Goal: Task Accomplishment & Management: Manage account settings

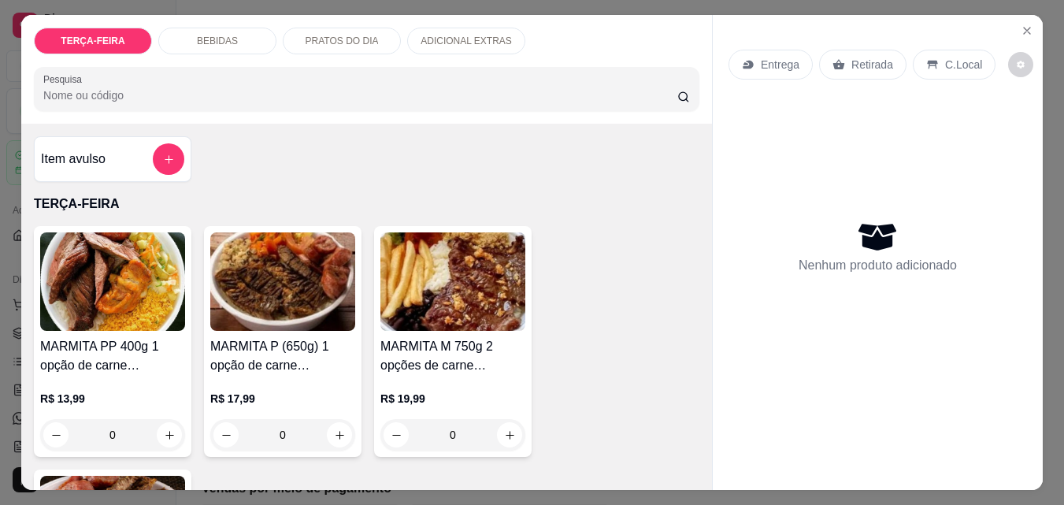
select select "ALL"
select select "0"
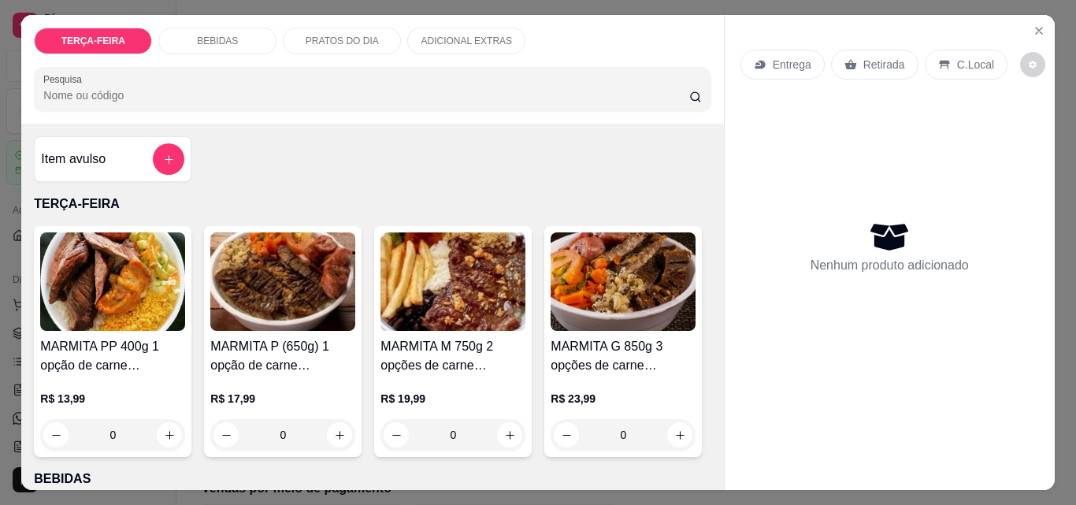
scroll to position [156, 0]
click at [426, 315] on img at bounding box center [452, 281] width 145 height 98
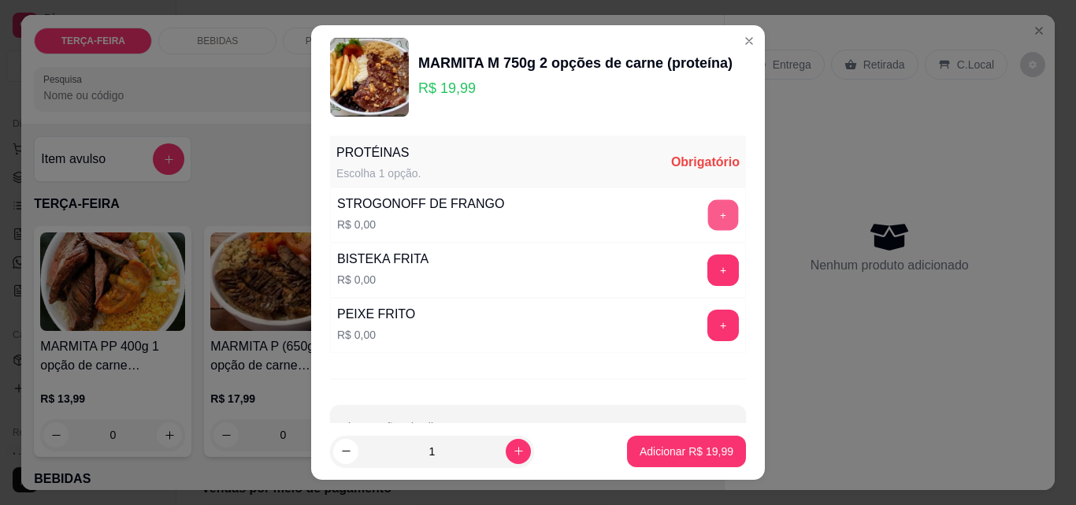
click at [708, 207] on button "+" at bounding box center [723, 215] width 31 height 31
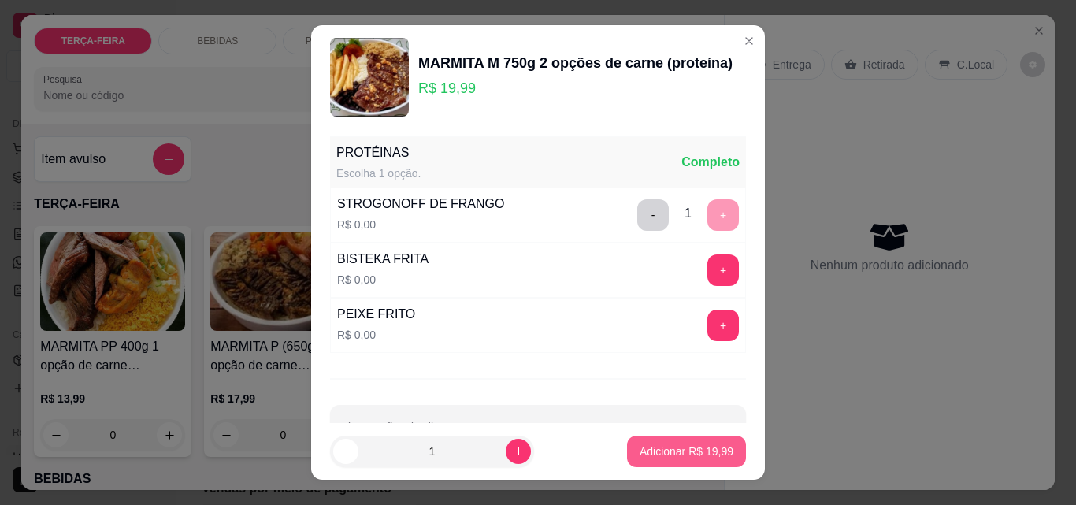
click at [644, 449] on p "Adicionar R$ 19,99" at bounding box center [687, 451] width 94 height 16
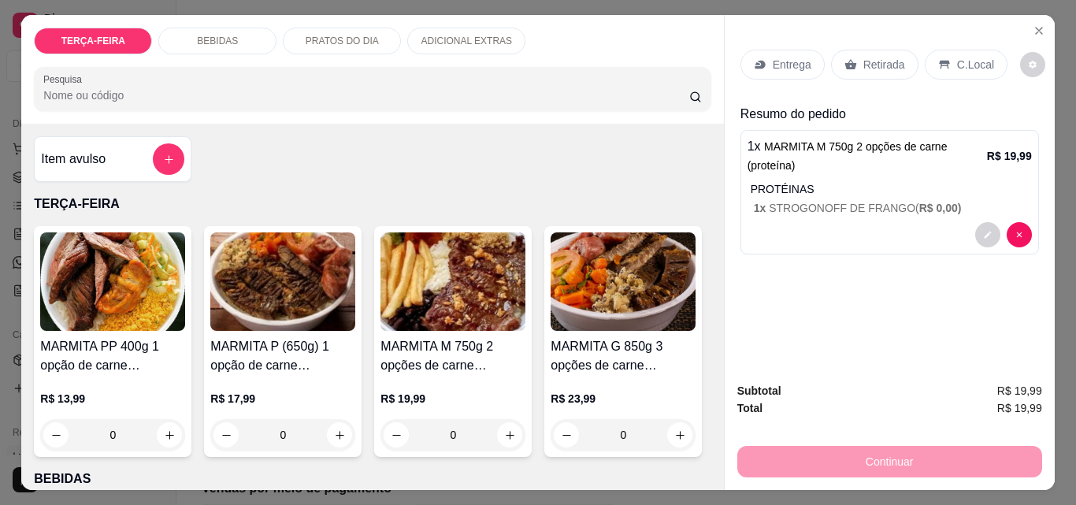
click at [777, 57] on p "Entrega" at bounding box center [792, 65] width 39 height 16
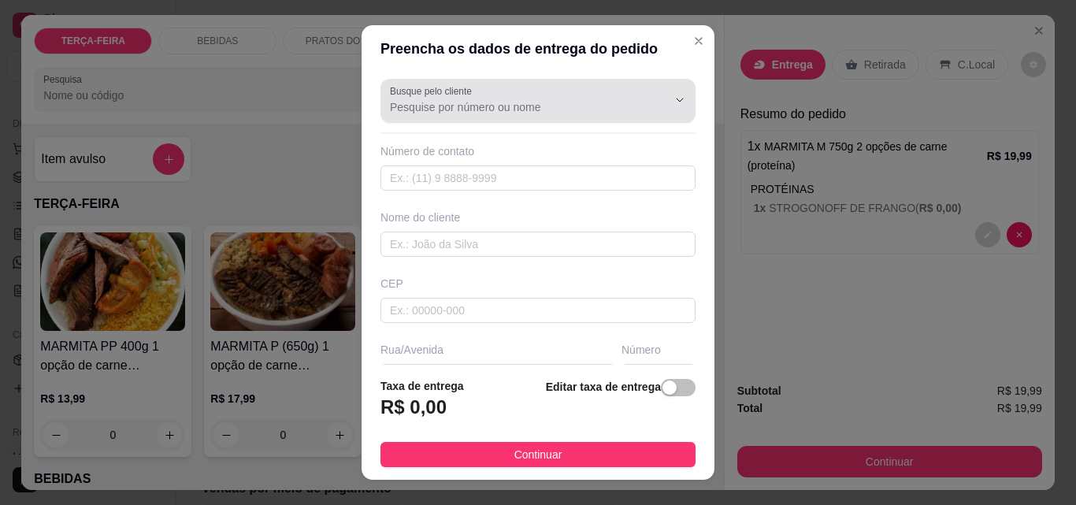
click at [494, 102] on input "Busque pelo cliente" at bounding box center [516, 107] width 252 height 16
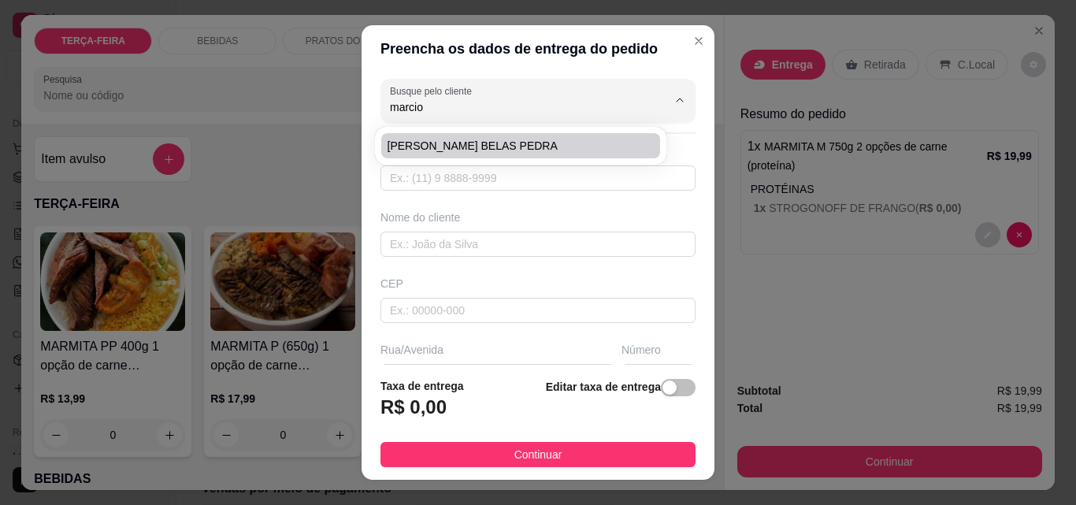
click at [514, 137] on li "[PERSON_NAME] BELAS PEDRA" at bounding box center [520, 145] width 279 height 25
type input "[PERSON_NAME] BELAS PEDRA"
type input "47991229861"
type input "[PERSON_NAME] BELAS PEDRA"
type input "OSNI MELO"
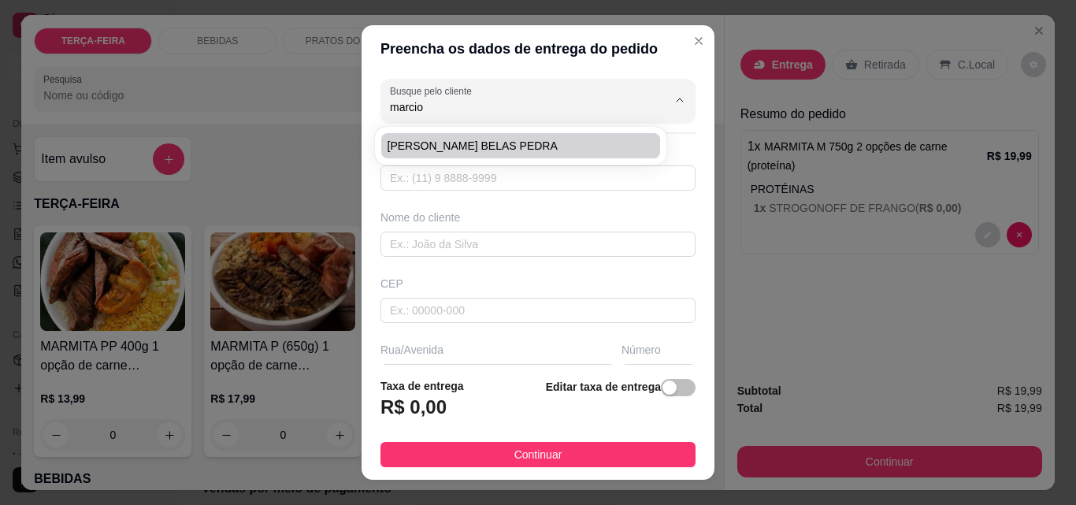
type input "163"
type input "ITAJAI"
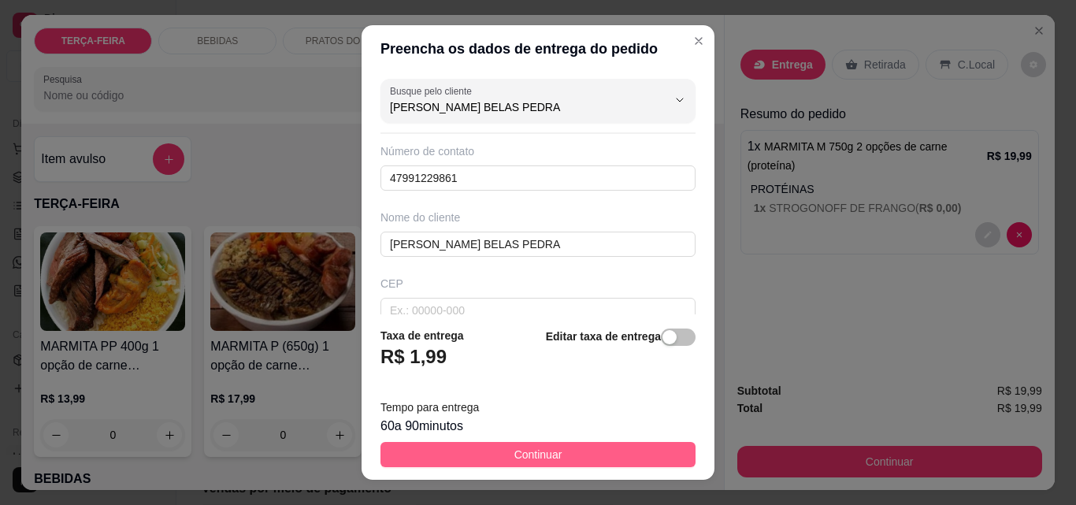
type input "[PERSON_NAME] BELAS PEDRA"
click at [570, 454] on button "Continuar" at bounding box center [537, 454] width 315 height 25
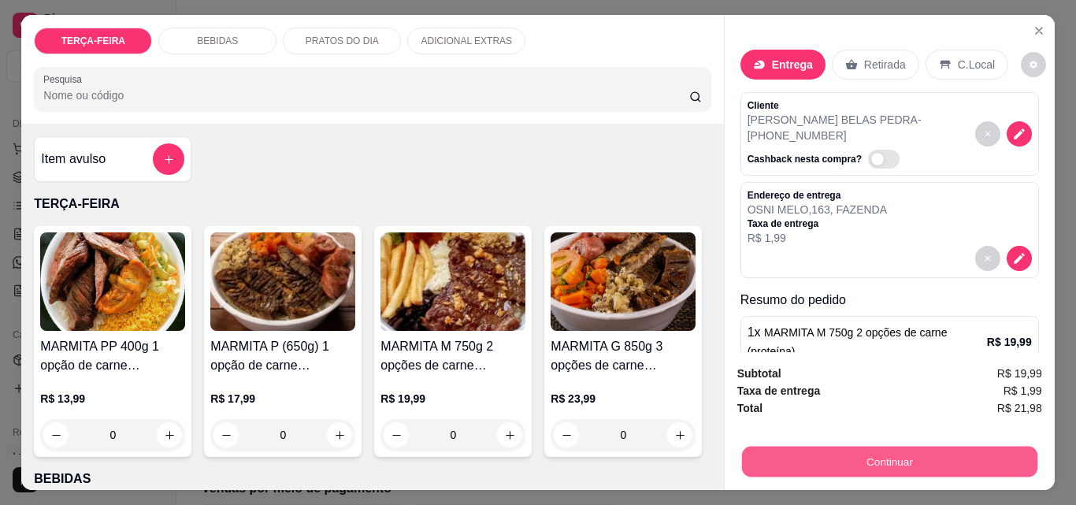
click at [888, 448] on button "Continuar" at bounding box center [888, 461] width 295 height 31
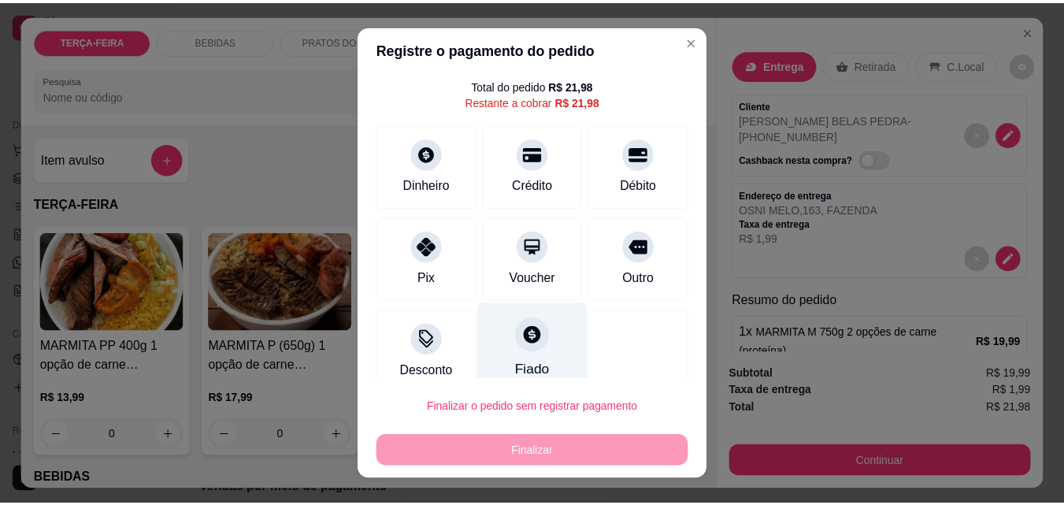
scroll to position [64, 0]
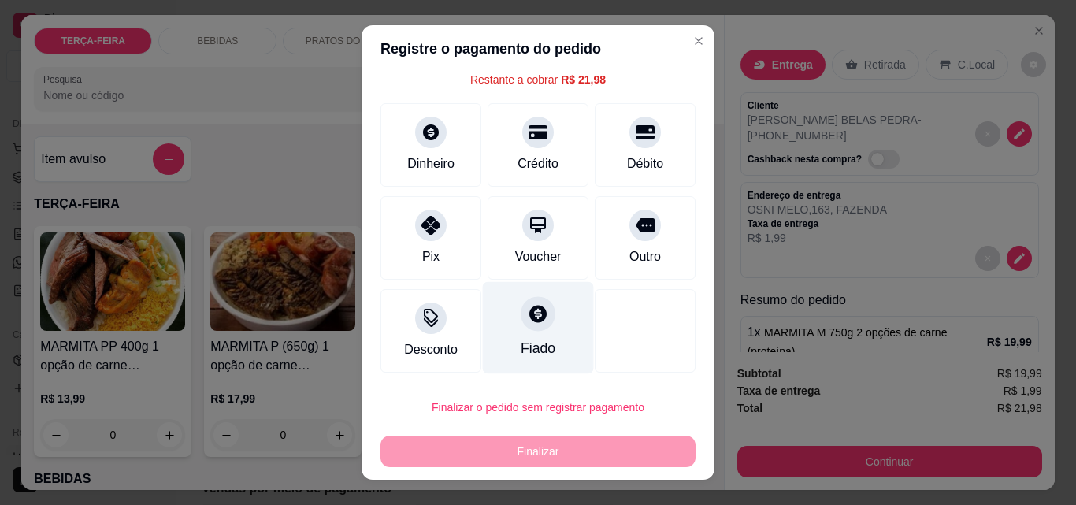
click at [529, 308] on icon at bounding box center [537, 313] width 17 height 17
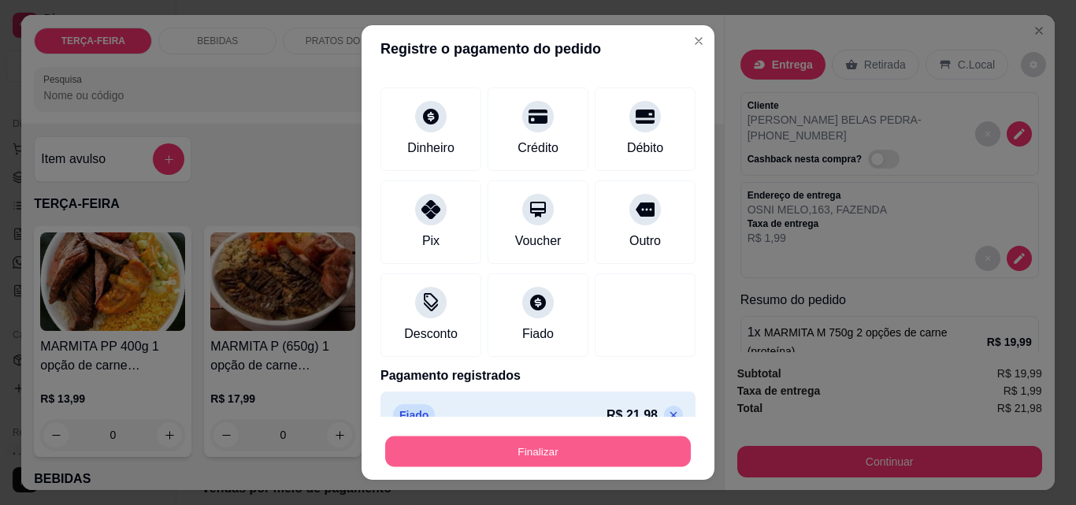
click at [583, 452] on button "Finalizar" at bounding box center [538, 451] width 306 height 31
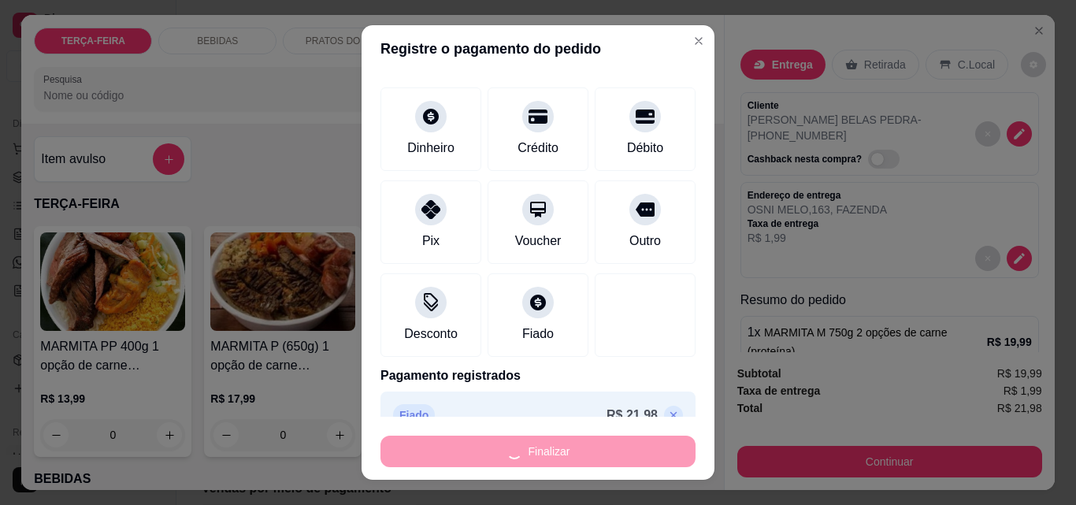
type input "-R$ 21,98"
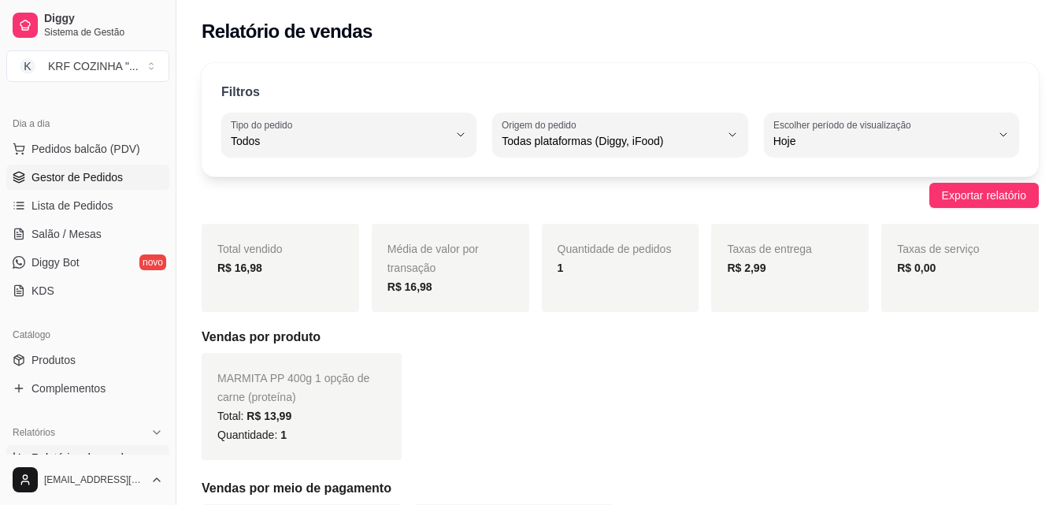
click at [91, 174] on span "Gestor de Pedidos" at bounding box center [77, 177] width 91 height 16
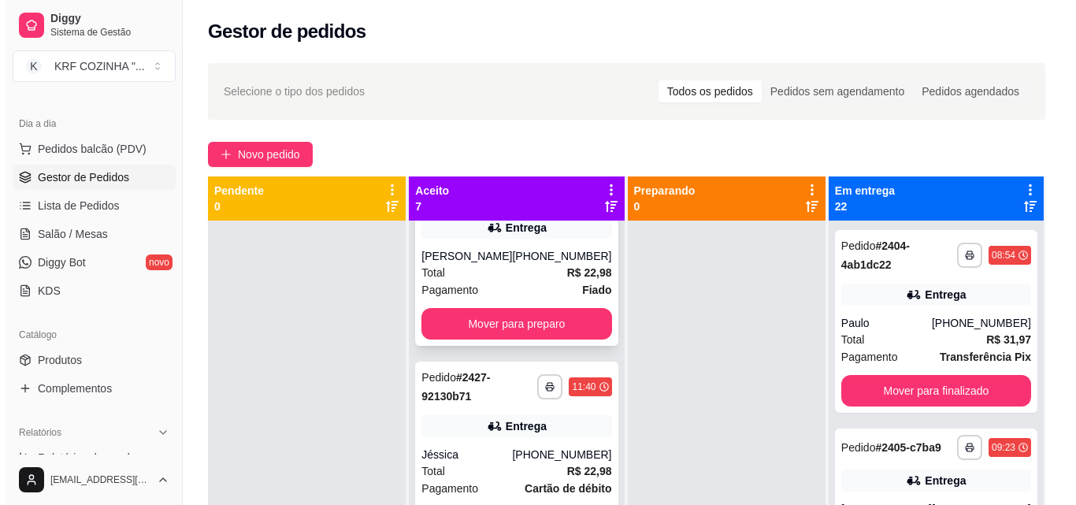
scroll to position [79, 0]
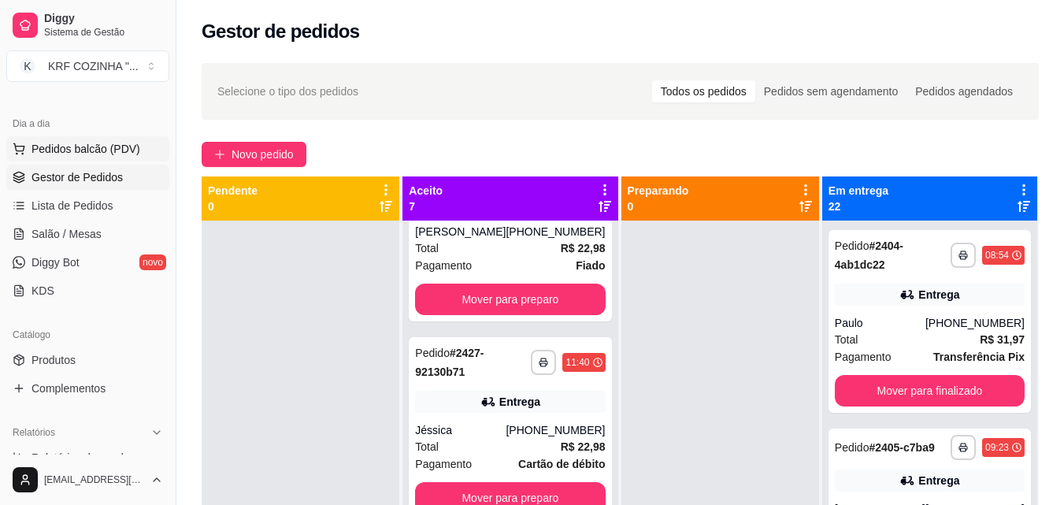
click at [76, 146] on span "Pedidos balcão (PDV)" at bounding box center [86, 149] width 109 height 16
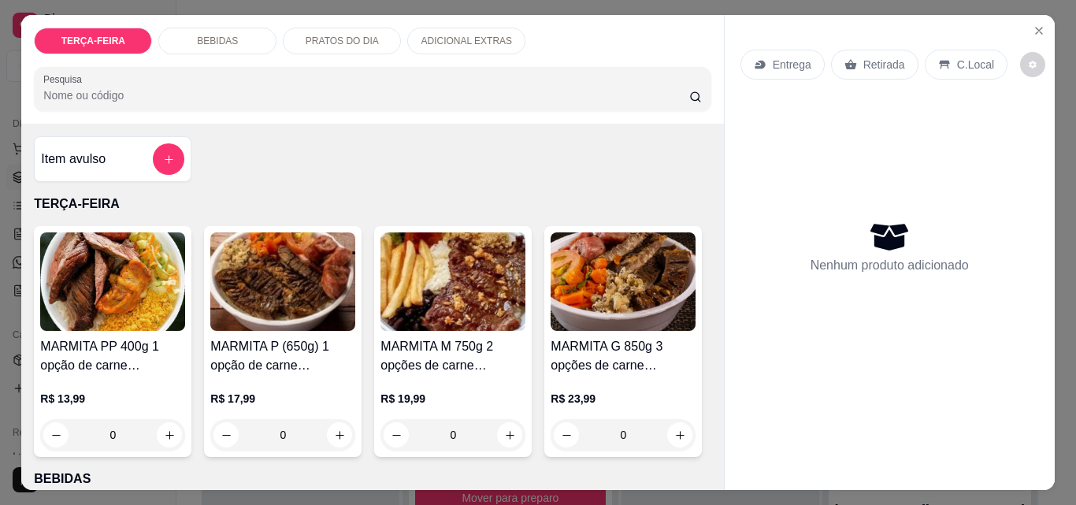
click at [439, 303] on img at bounding box center [452, 281] width 145 height 98
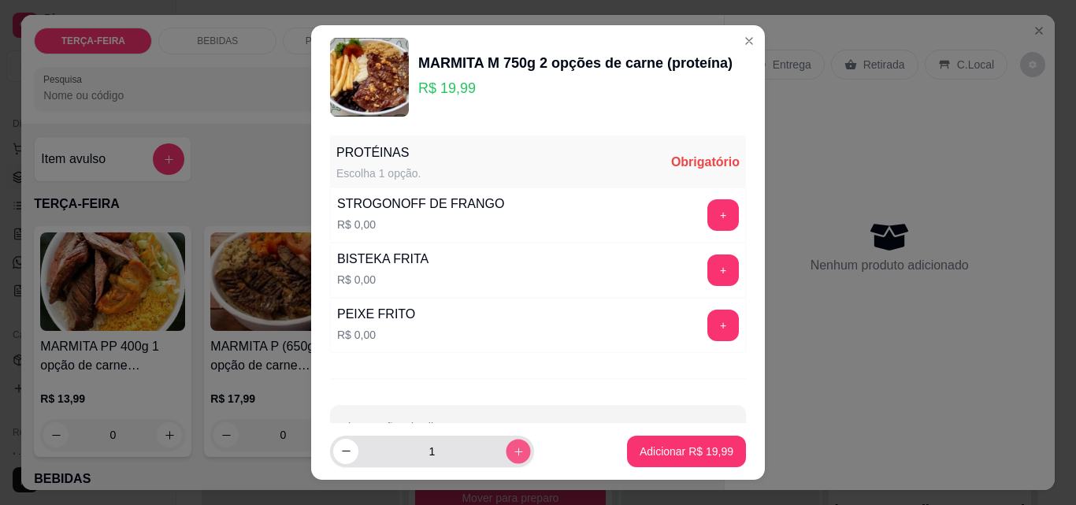
click at [513, 447] on icon "increase-product-quantity" at bounding box center [519, 452] width 12 height 12
type input "3"
click at [707, 211] on button "+" at bounding box center [723, 215] width 32 height 32
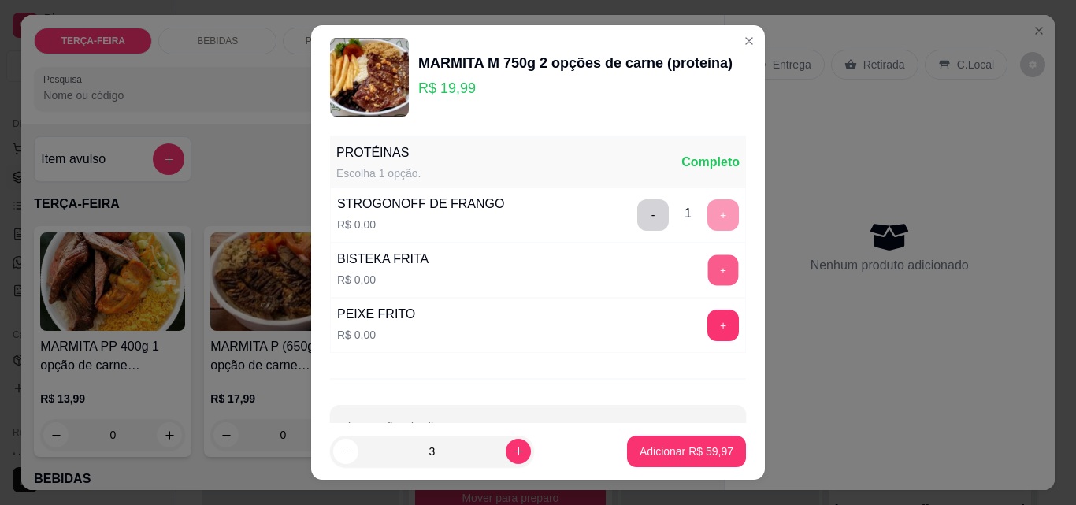
click at [708, 269] on button "+" at bounding box center [723, 270] width 31 height 31
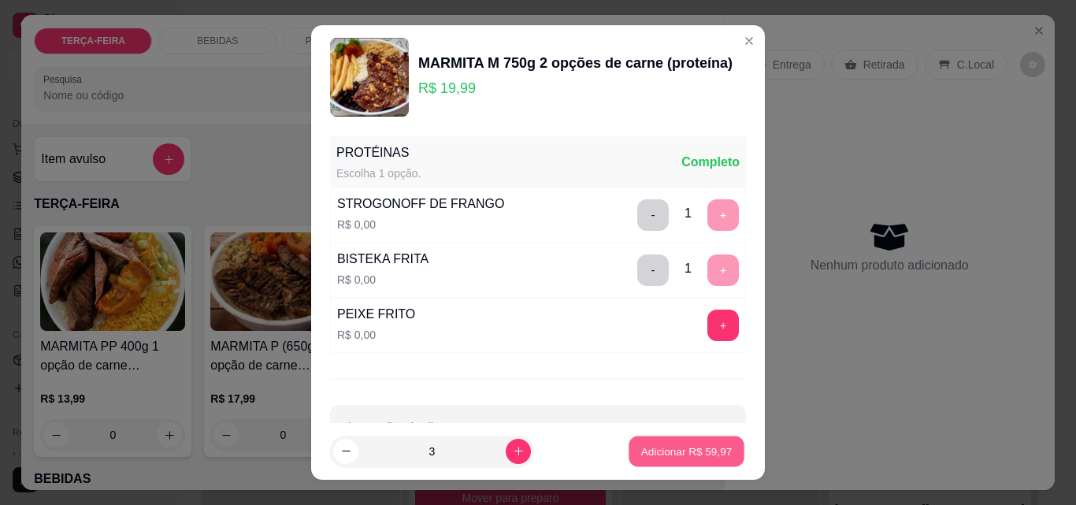
click at [673, 447] on p "Adicionar R$ 59,97" at bounding box center [686, 450] width 91 height 15
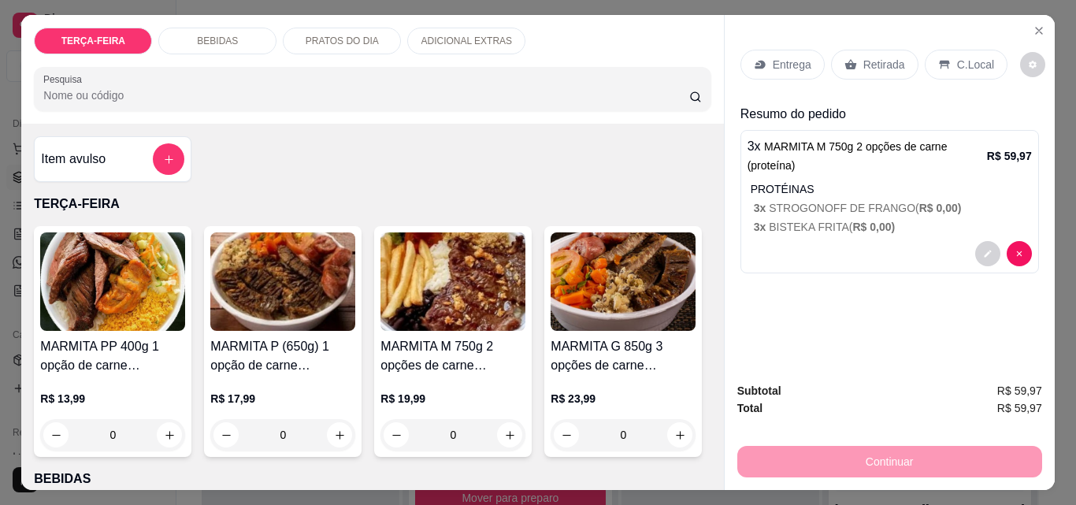
click at [777, 62] on p "Entrega" at bounding box center [792, 65] width 39 height 16
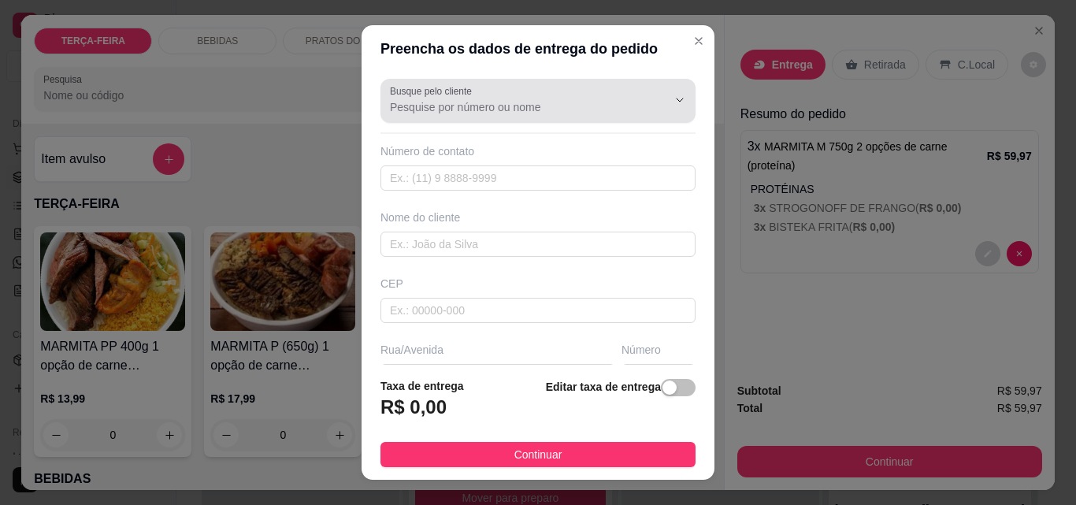
click at [502, 102] on input "Busque pelo cliente" at bounding box center [516, 107] width 252 height 16
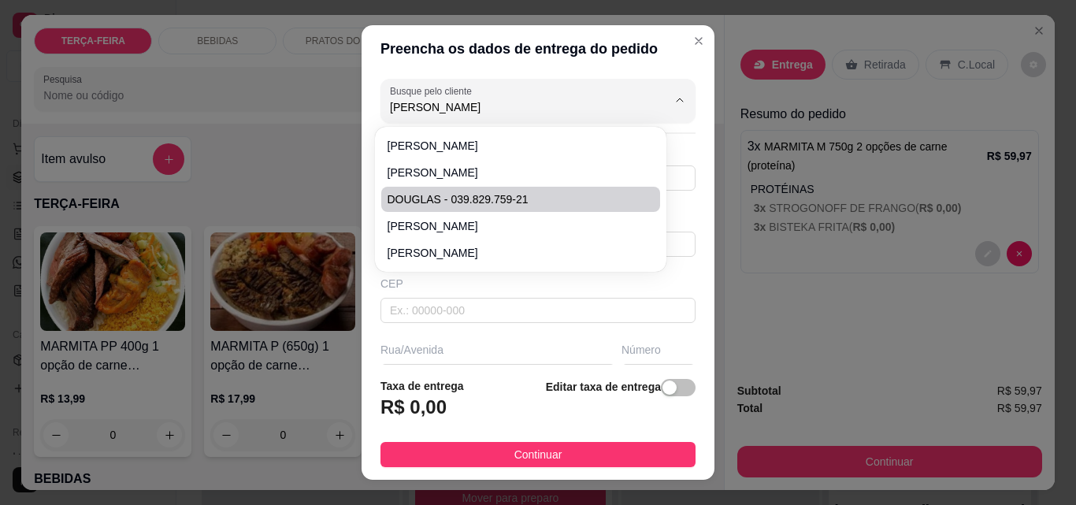
click at [525, 192] on span "DOUGLAS - 039.829.759-21" at bounding box center [513, 199] width 250 height 16
type input "DOUGLAS - 039.829.759-21"
type input "47999083201"
type input "DOUGLAS - 039.829.759-21"
type input "[PERSON_NAME]"
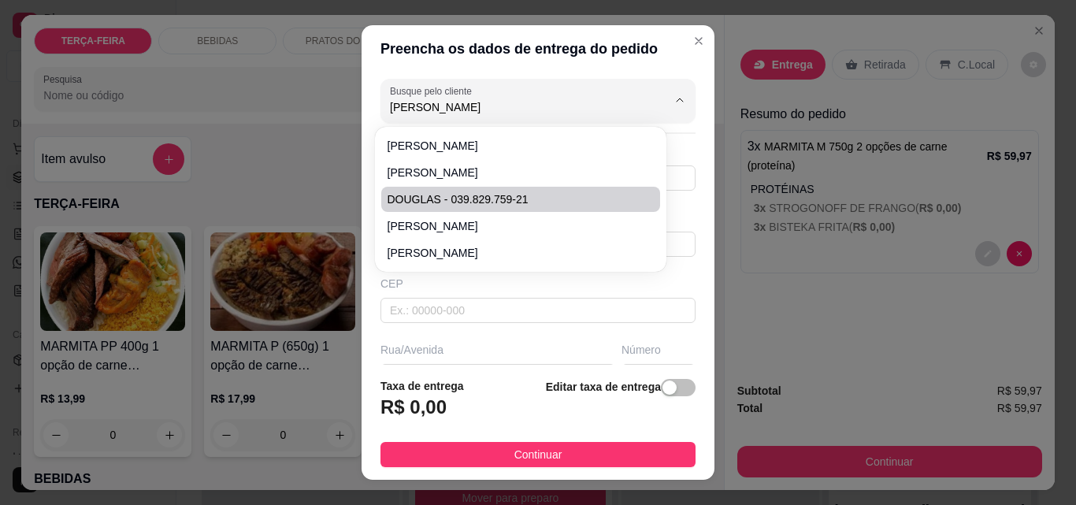
type input "300"
type input "ITAJAI"
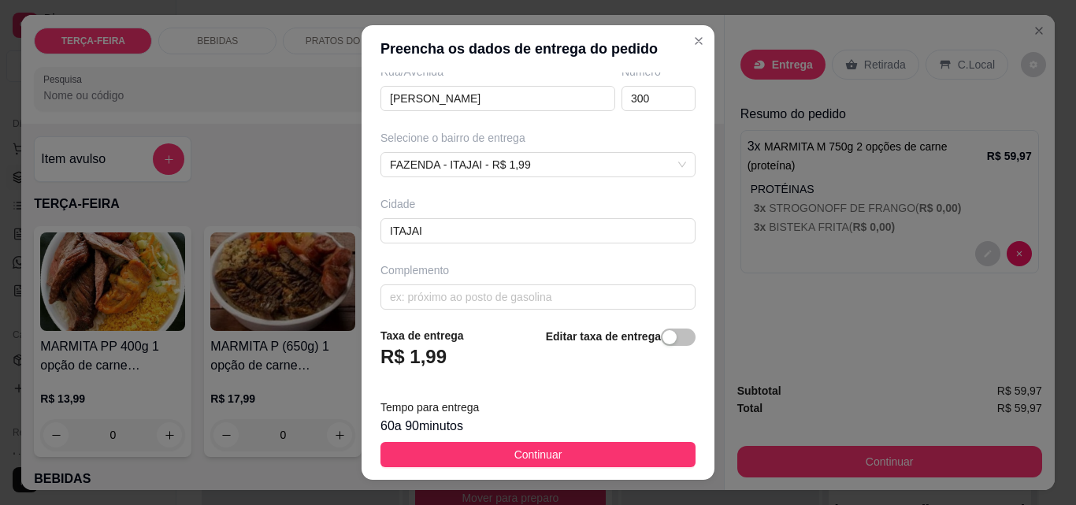
scroll to position [289, 0]
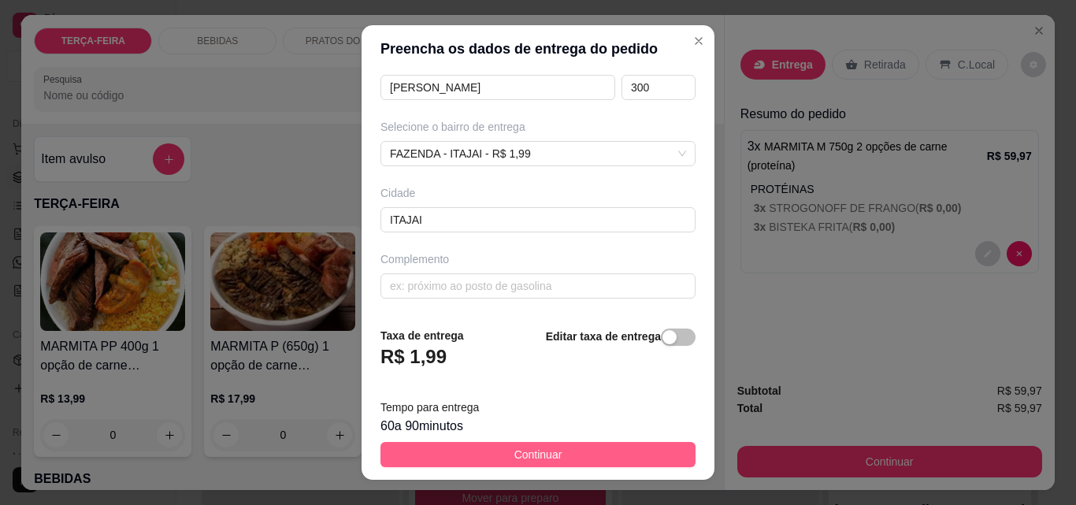
type input "DOUGLAS - 039.829.759-21"
click at [532, 451] on span "Continuar" at bounding box center [538, 454] width 48 height 17
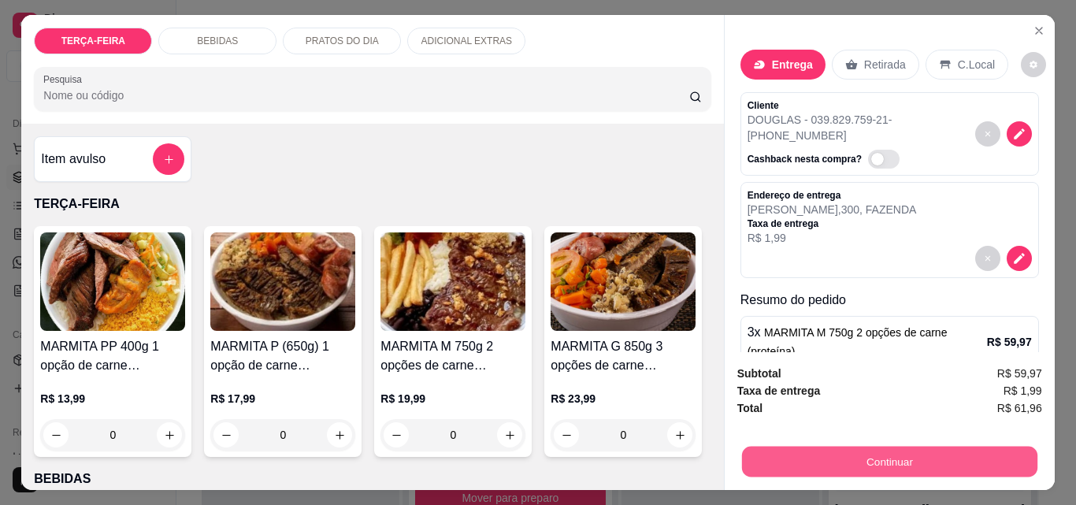
click at [868, 456] on button "Continuar" at bounding box center [888, 461] width 295 height 31
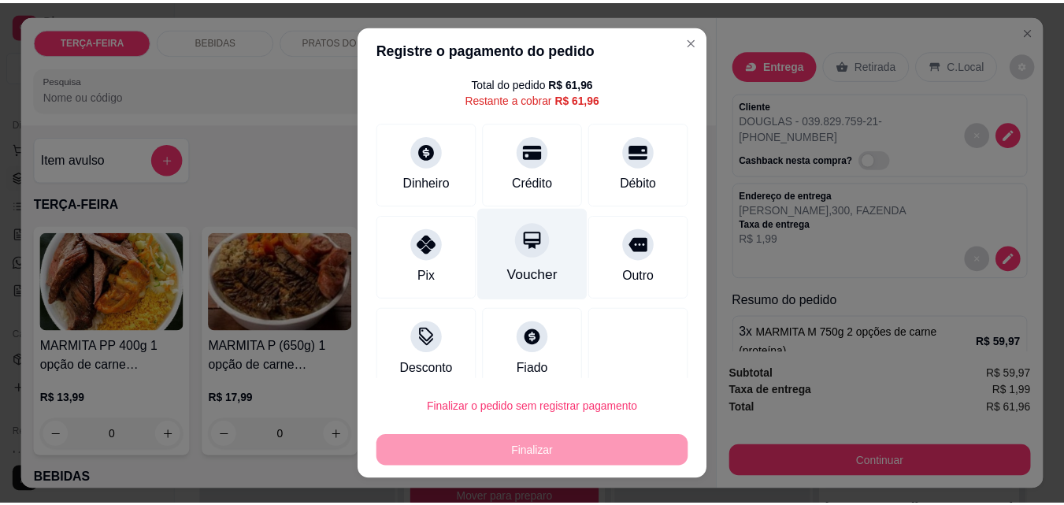
scroll to position [64, 0]
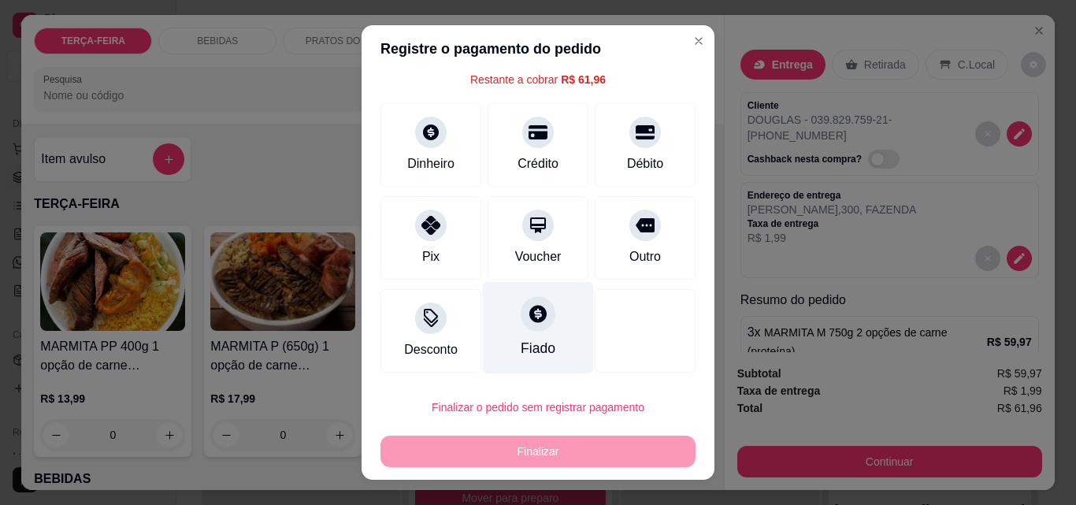
click at [521, 325] on div at bounding box center [538, 313] width 35 height 35
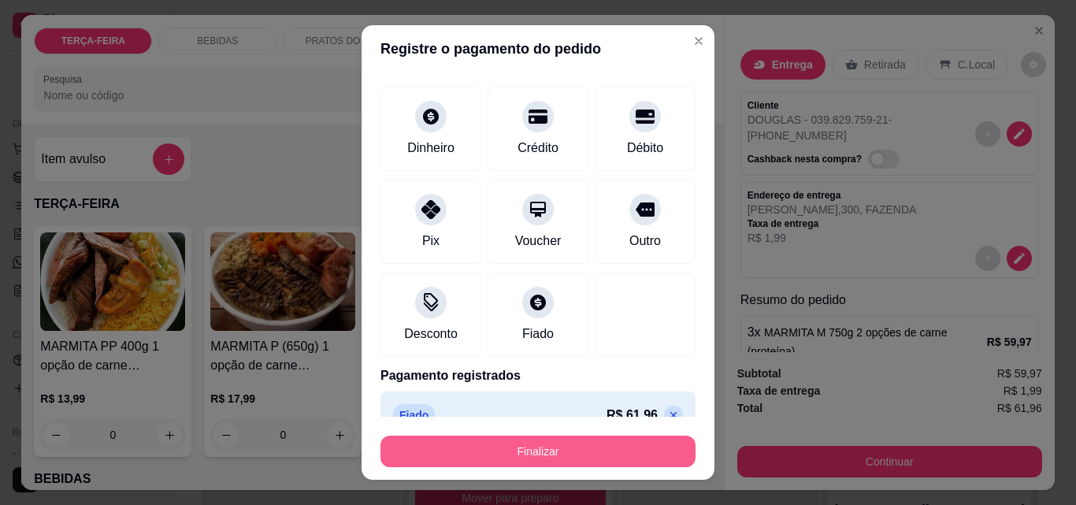
click at [511, 447] on button "Finalizar" at bounding box center [537, 452] width 315 height 32
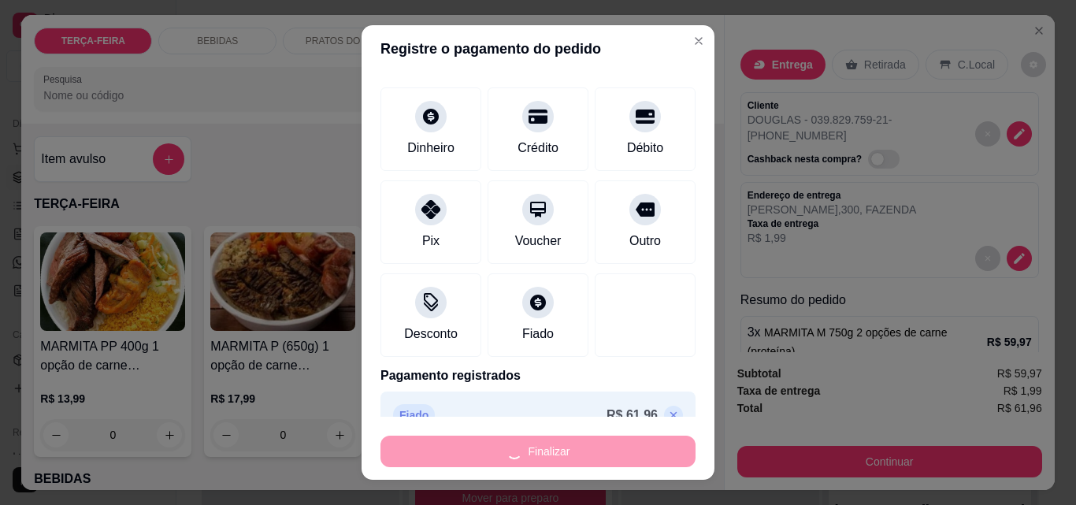
type input "-R$ 61,96"
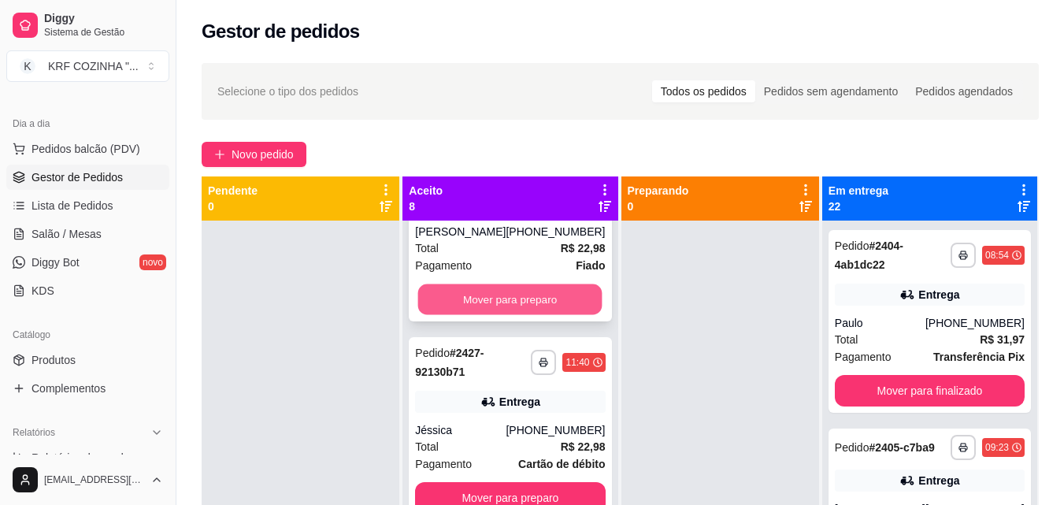
click at [522, 315] on button "Mover para preparo" at bounding box center [510, 299] width 184 height 31
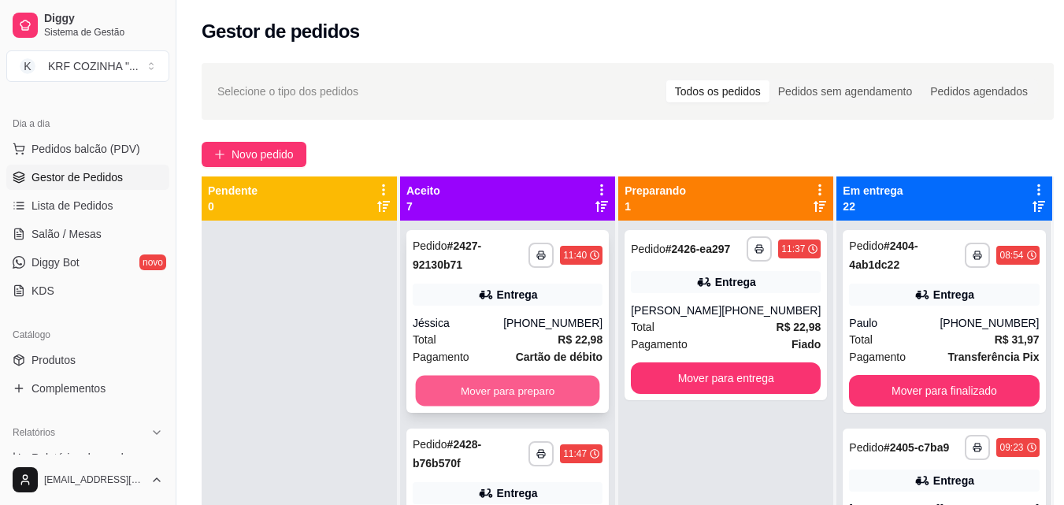
click at [489, 386] on button "Mover para preparo" at bounding box center [508, 391] width 184 height 31
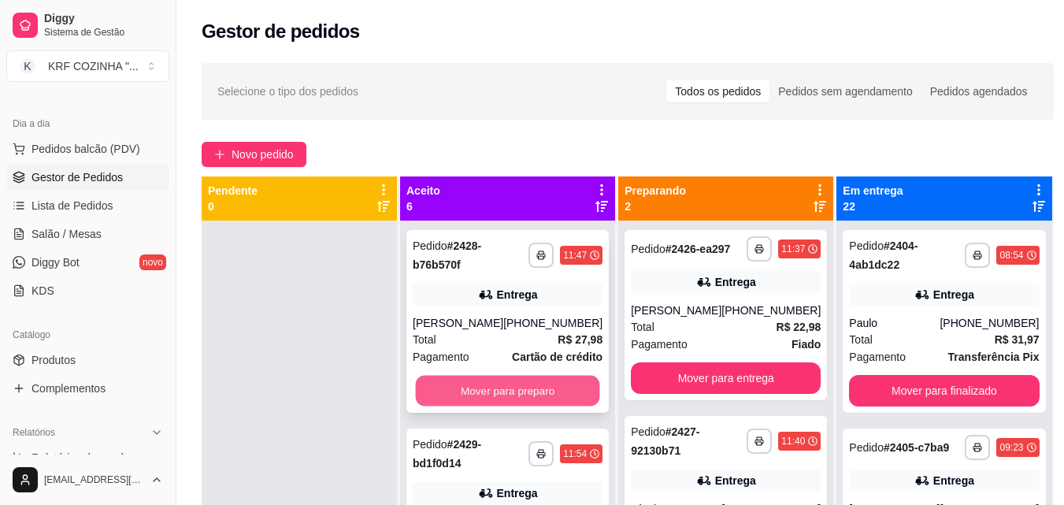
click at [469, 389] on button "Mover para preparo" at bounding box center [508, 391] width 184 height 31
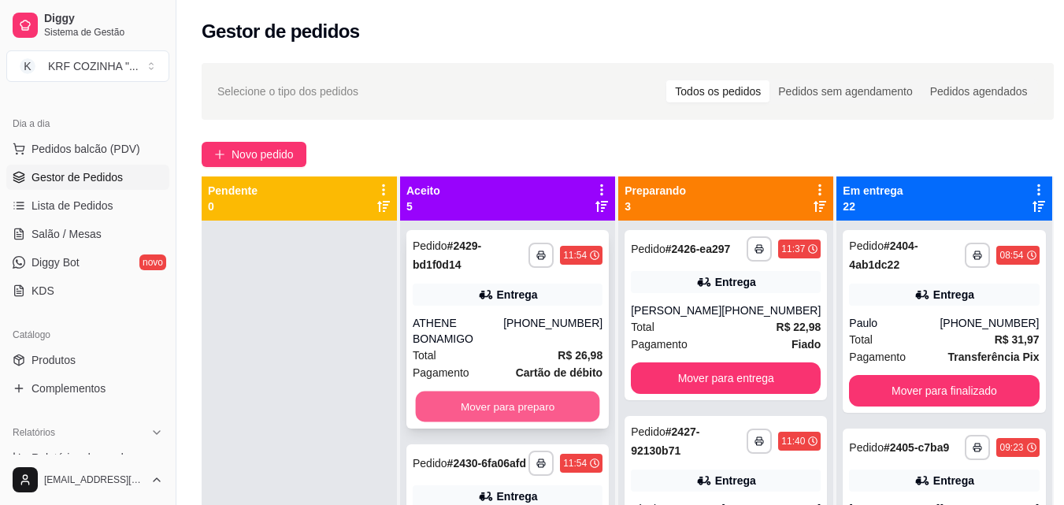
click at [462, 402] on button "Mover para preparo" at bounding box center [508, 406] width 184 height 31
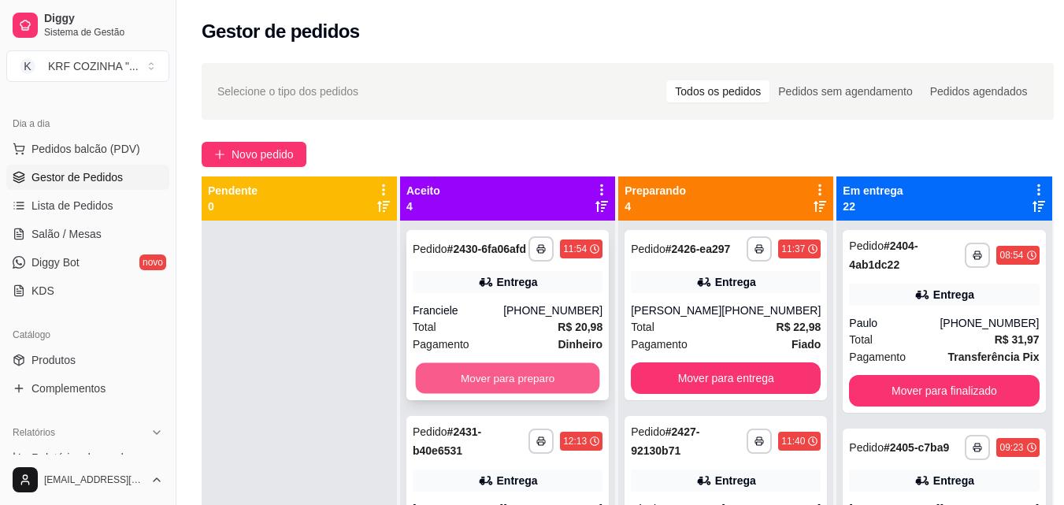
click at [480, 388] on button "Mover para preparo" at bounding box center [508, 378] width 184 height 31
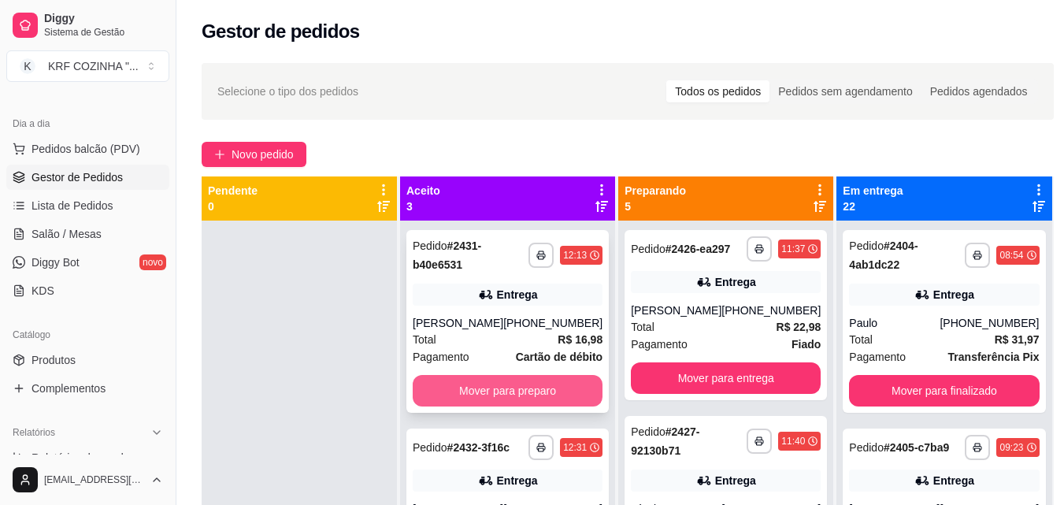
click at [535, 385] on button "Mover para preparo" at bounding box center [508, 391] width 190 height 32
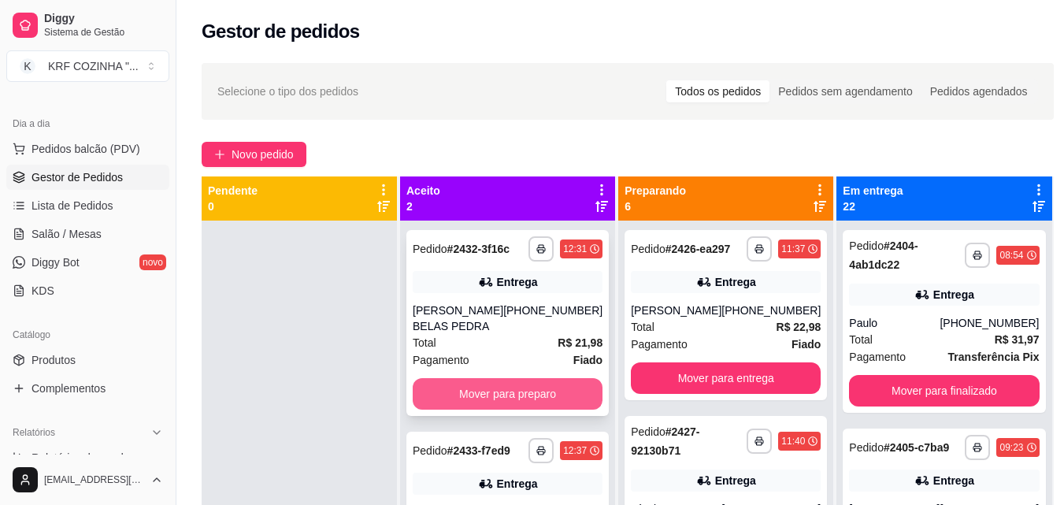
click at [506, 403] on button "Mover para preparo" at bounding box center [508, 394] width 190 height 32
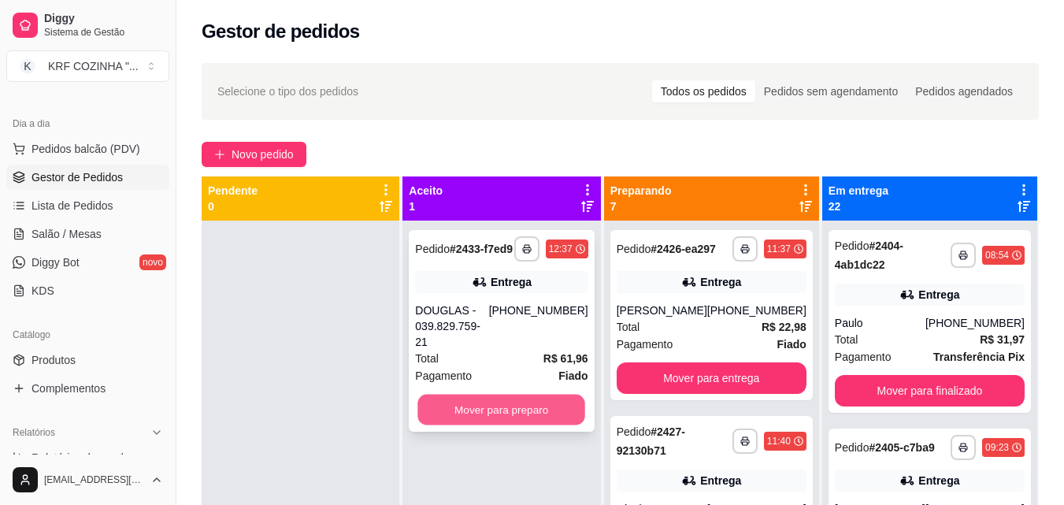
click at [492, 395] on button "Mover para preparo" at bounding box center [502, 410] width 168 height 31
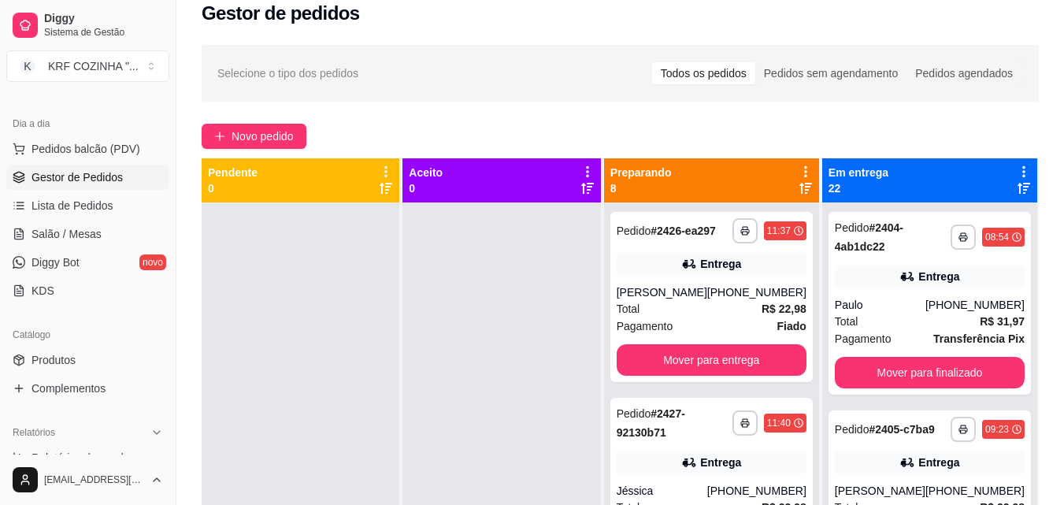
scroll to position [4, 0]
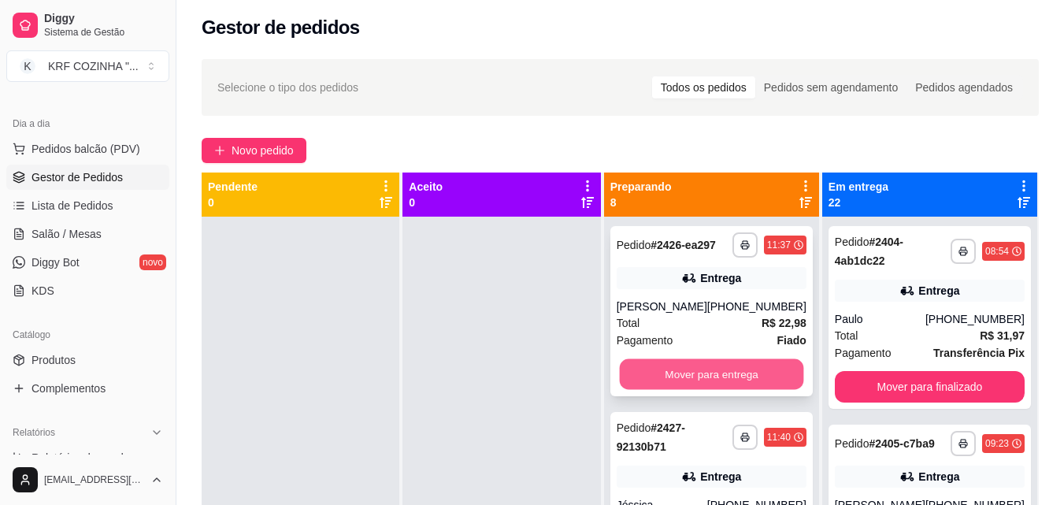
click at [702, 390] on button "Mover para entrega" at bounding box center [711, 374] width 184 height 31
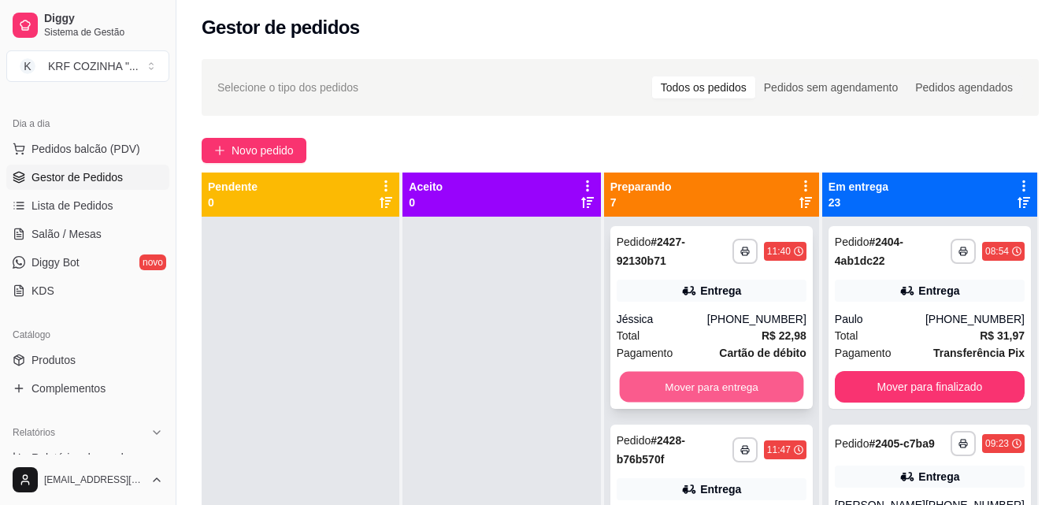
click at [694, 393] on button "Mover para entrega" at bounding box center [711, 387] width 184 height 31
click at [690, 379] on button "Mover para entrega" at bounding box center [711, 387] width 184 height 31
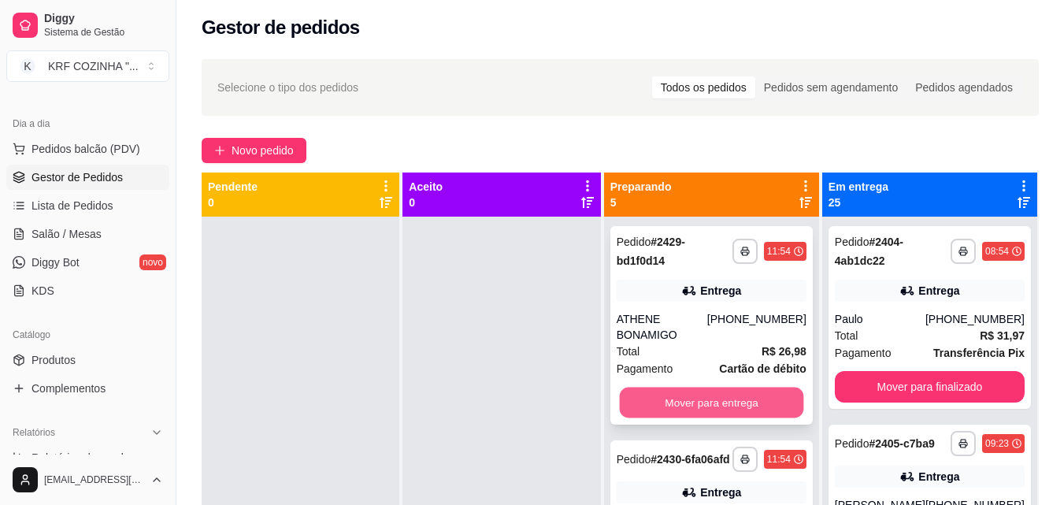
click at [685, 399] on button "Mover para entrega" at bounding box center [711, 403] width 184 height 31
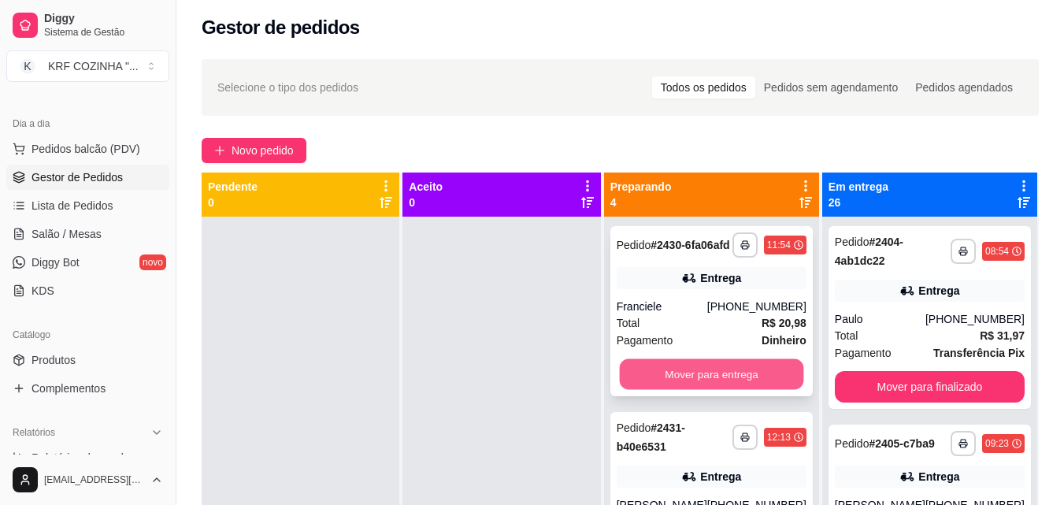
click at [680, 381] on button "Mover para entrega" at bounding box center [711, 374] width 184 height 31
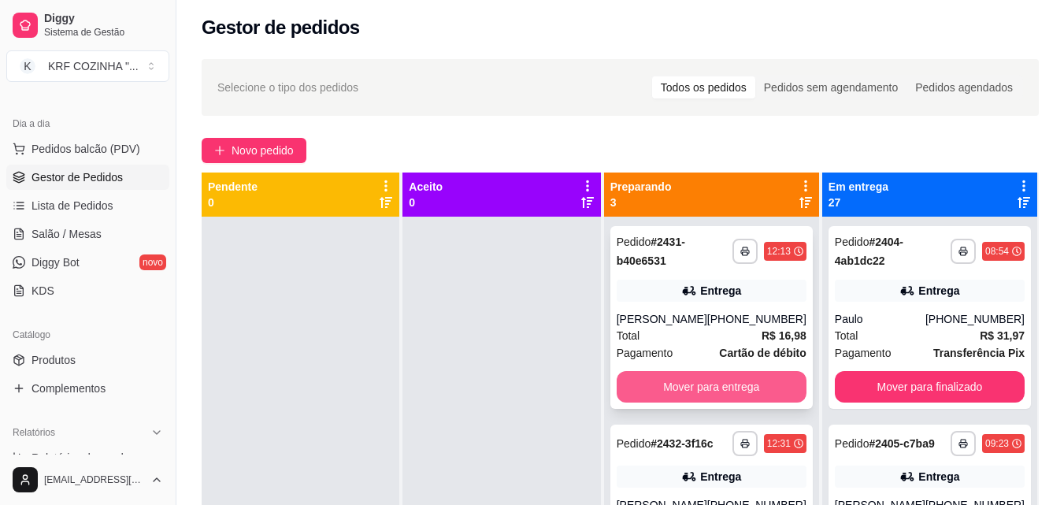
click at [742, 378] on button "Mover para entrega" at bounding box center [712, 387] width 190 height 32
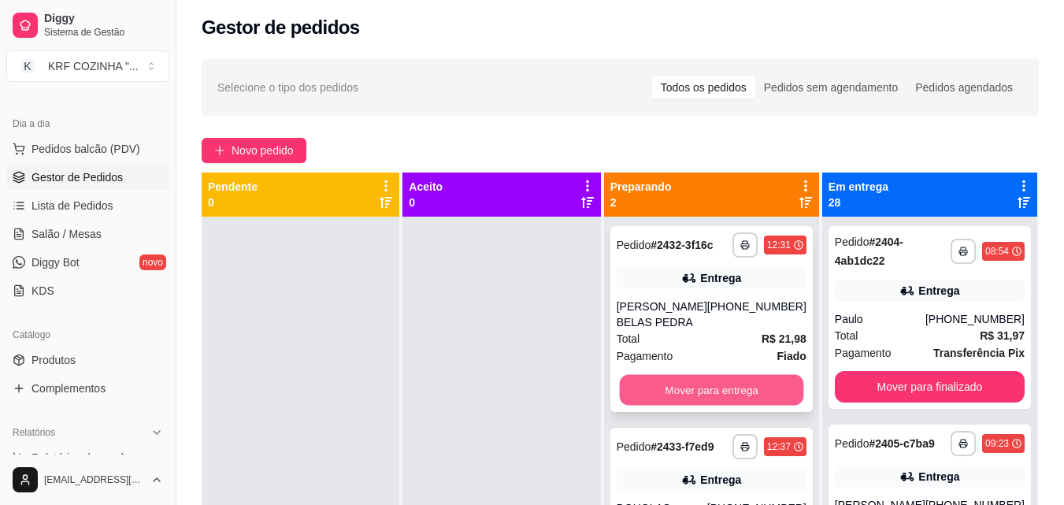
click at [722, 401] on button "Mover para entrega" at bounding box center [711, 390] width 184 height 31
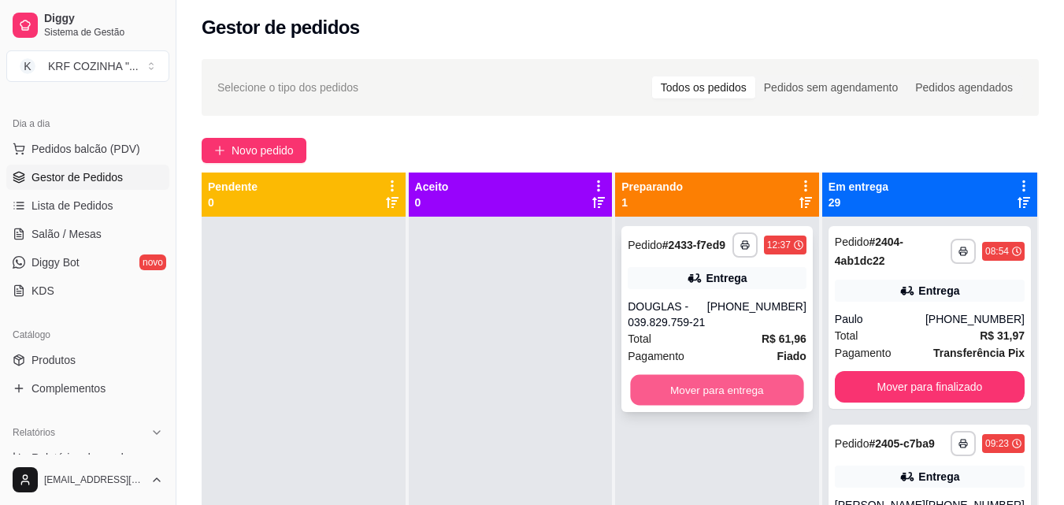
click at [724, 384] on button "Mover para entrega" at bounding box center [717, 390] width 173 height 31
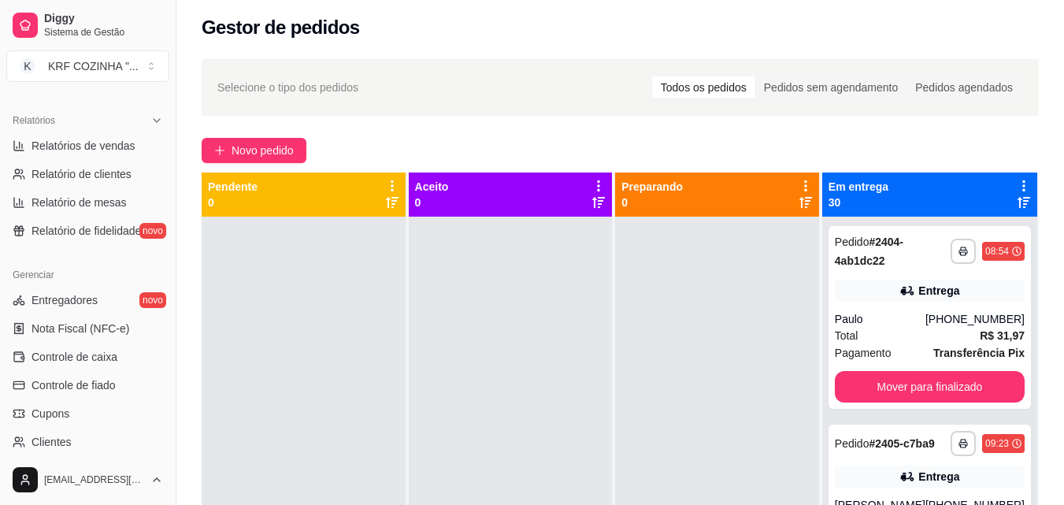
scroll to position [471, 0]
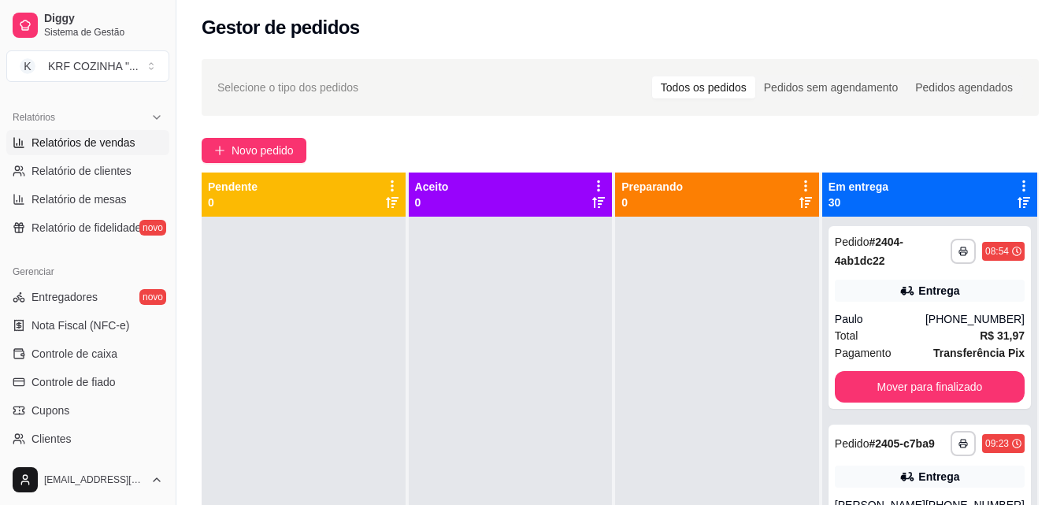
click at [128, 143] on span "Relatórios de vendas" at bounding box center [84, 143] width 104 height 16
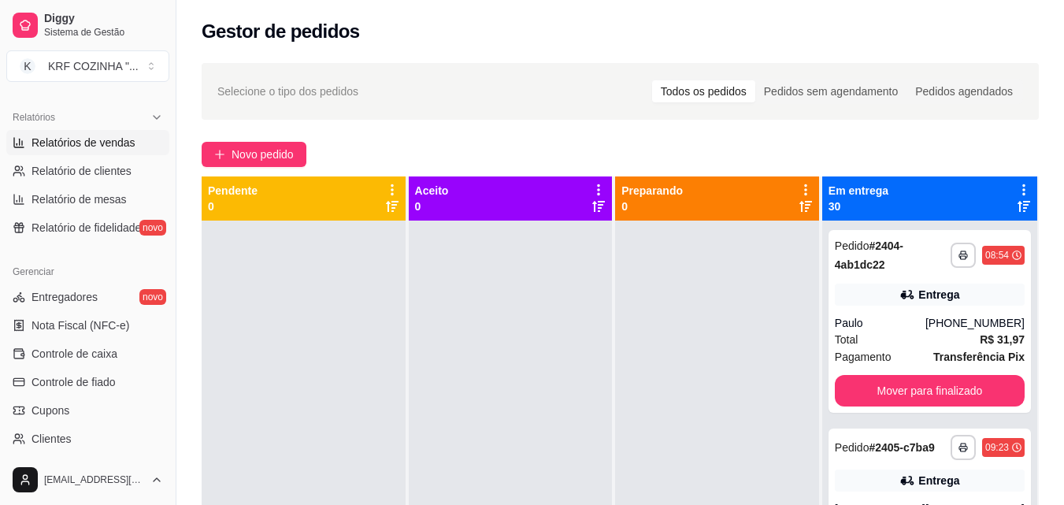
select select "ALL"
select select "0"
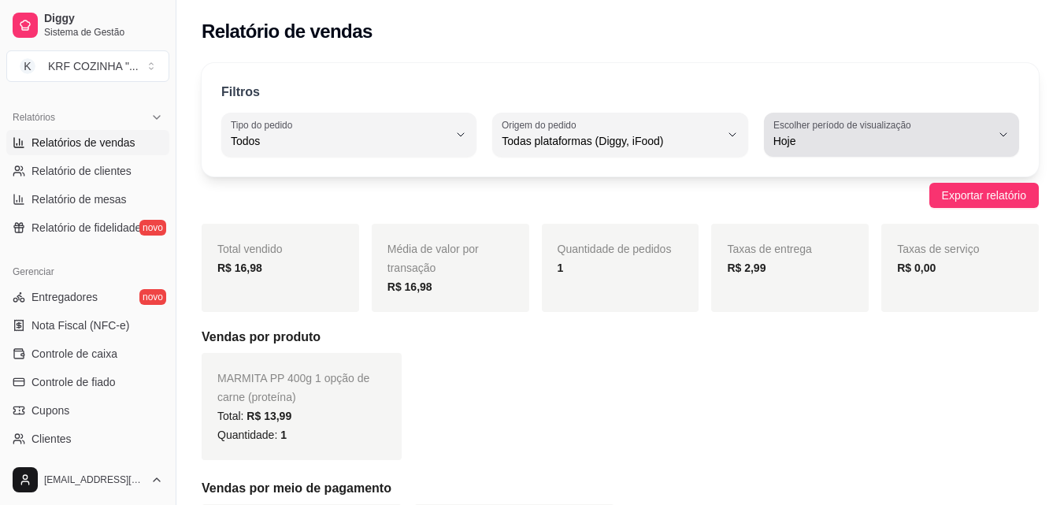
click at [1004, 132] on icon "button" at bounding box center [1003, 134] width 13 height 13
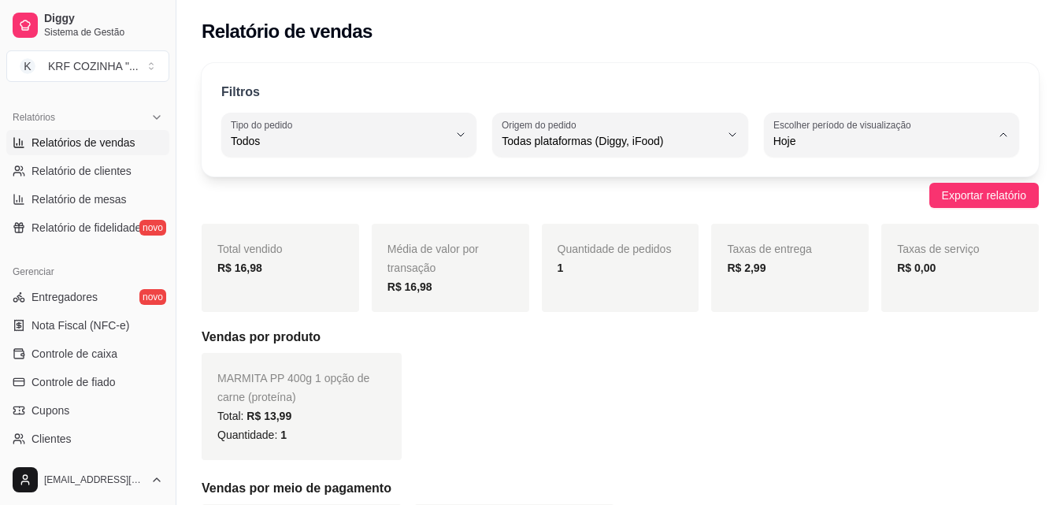
click at [857, 204] on span "Ontem" at bounding box center [884, 204] width 206 height 15
type input "1"
select select "1"
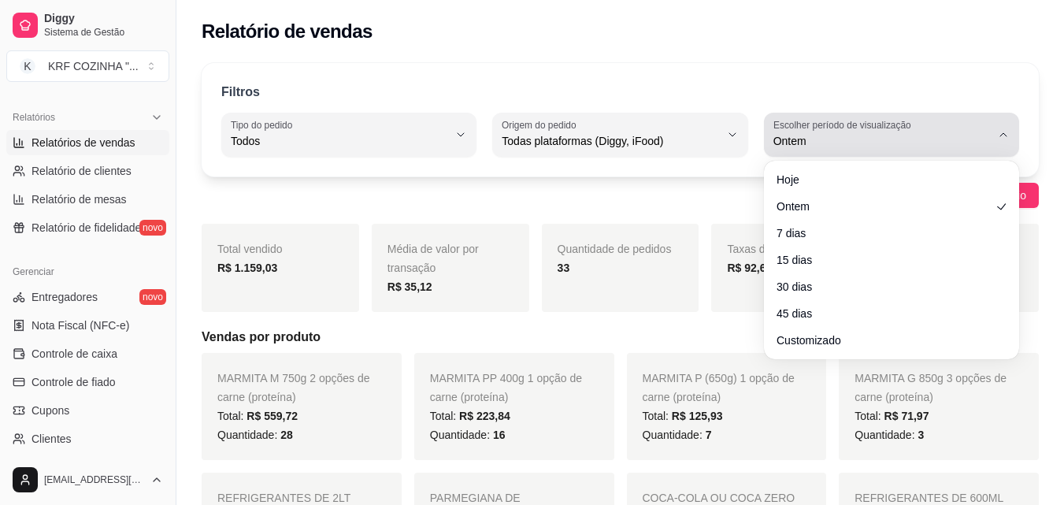
click at [1004, 129] on icon "button" at bounding box center [1003, 134] width 13 height 13
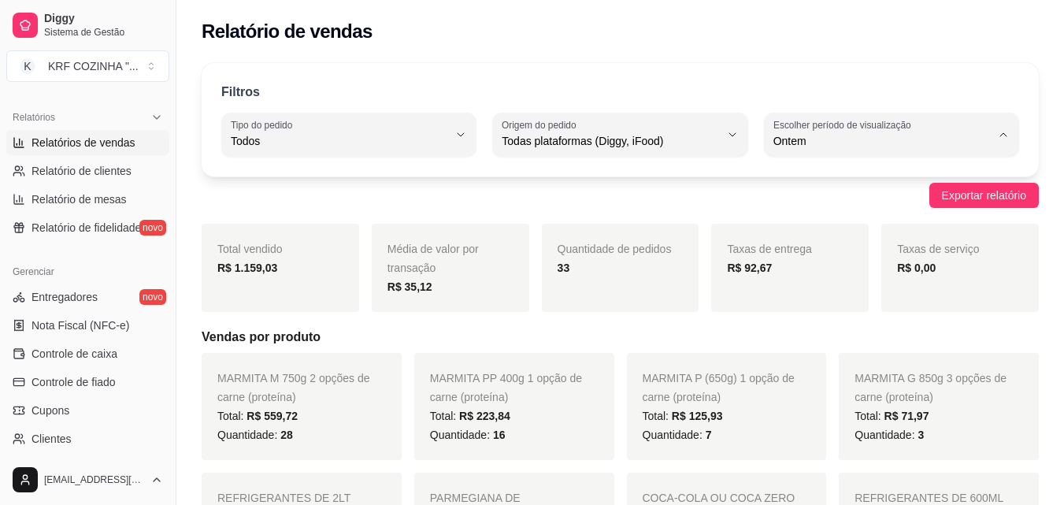
click at [847, 170] on li "Hoje" at bounding box center [891, 179] width 233 height 24
type input "0"
select select "0"
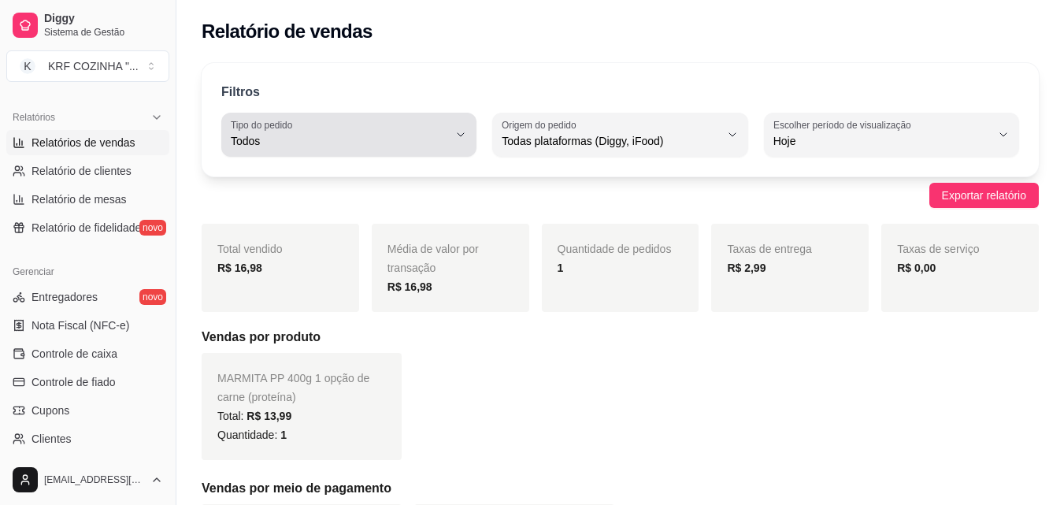
click at [457, 130] on icon "button" at bounding box center [461, 134] width 13 height 13
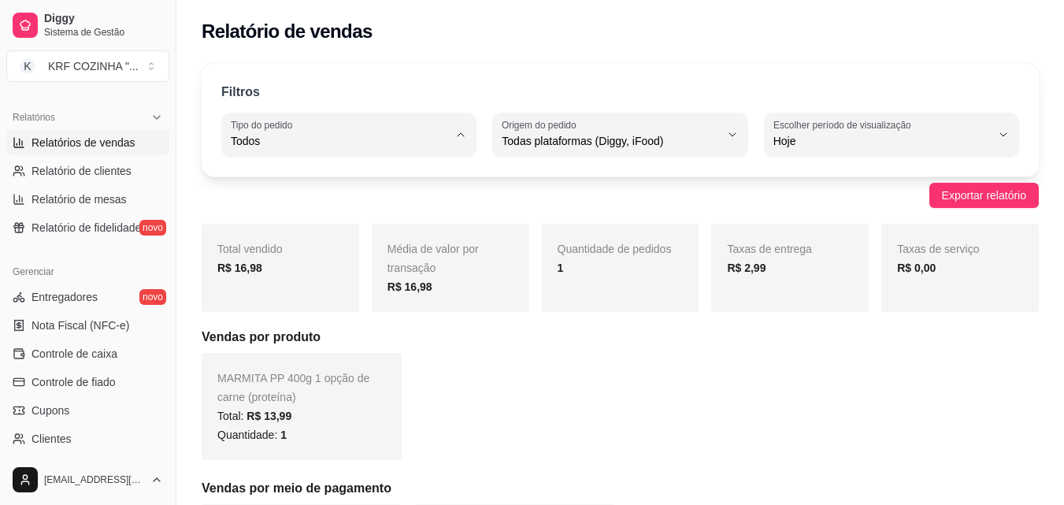
click at [339, 208] on span "Entrega" at bounding box center [342, 204] width 206 height 15
type input "DELIVERY"
select select "DELIVERY"
